Goal: Task Accomplishment & Management: Use online tool/utility

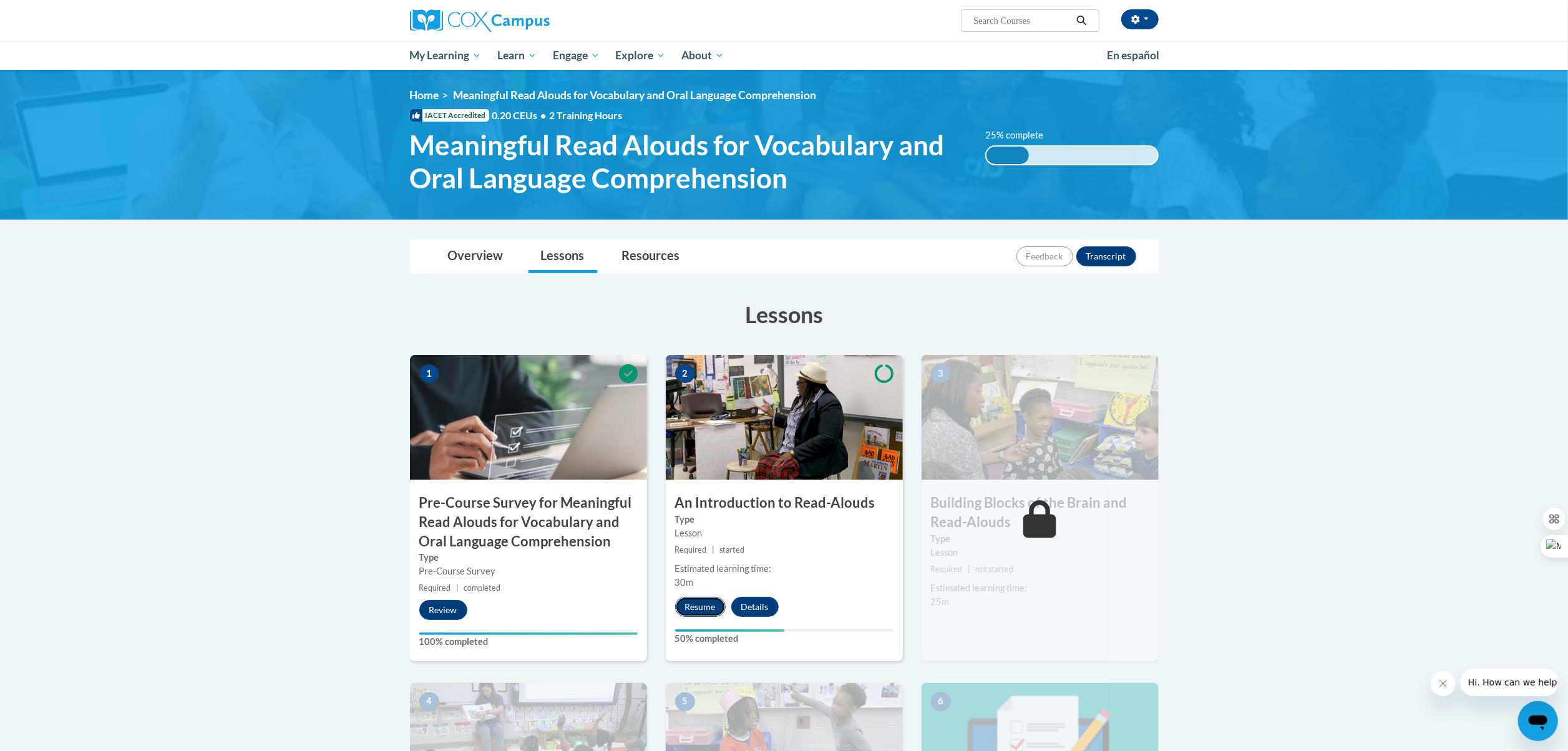
click at [715, 605] on button "Resume" at bounding box center [700, 607] width 50 height 20
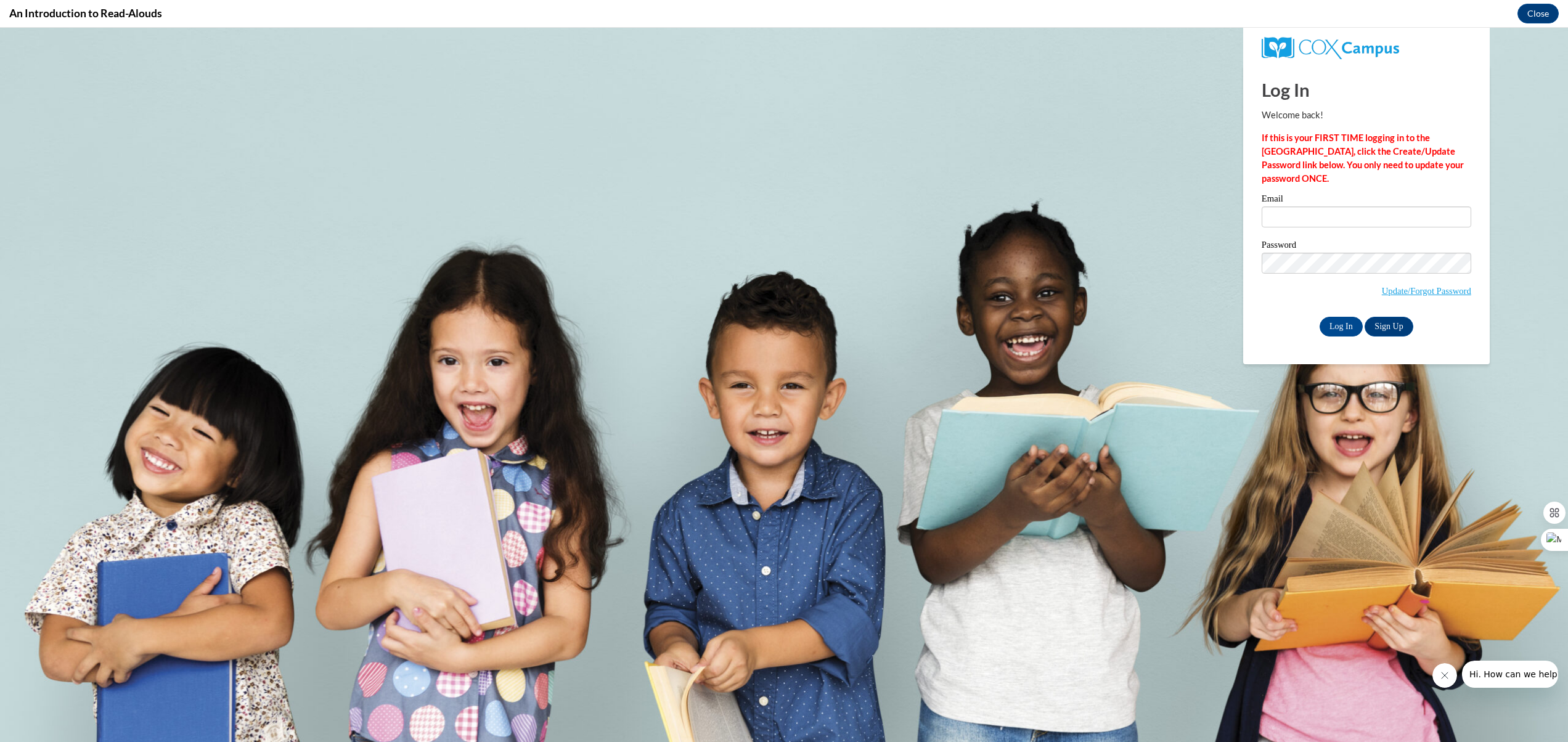
click at [1317, 215] on input "Email" at bounding box center [1366, 217] width 210 height 21
type input "[EMAIL_ADDRESS][DOMAIN_NAME]"
click at [1332, 325] on input "Log In" at bounding box center [1340, 327] width 43 height 20
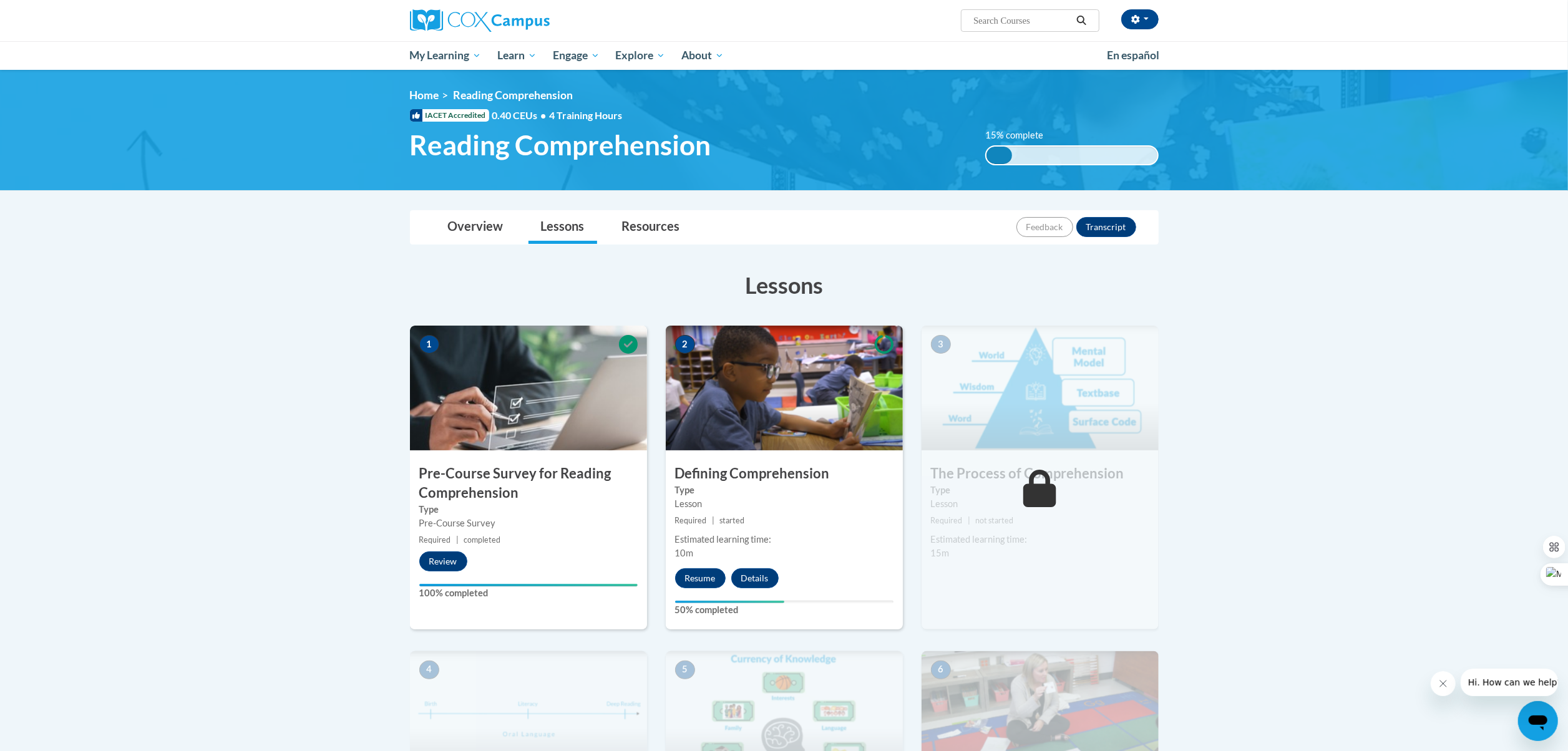
click at [735, 497] on label "Type" at bounding box center [784, 490] width 218 height 14
click at [705, 568] on button "Resume" at bounding box center [700, 578] width 50 height 20
